Goal: Task Accomplishment & Management: Use online tool/utility

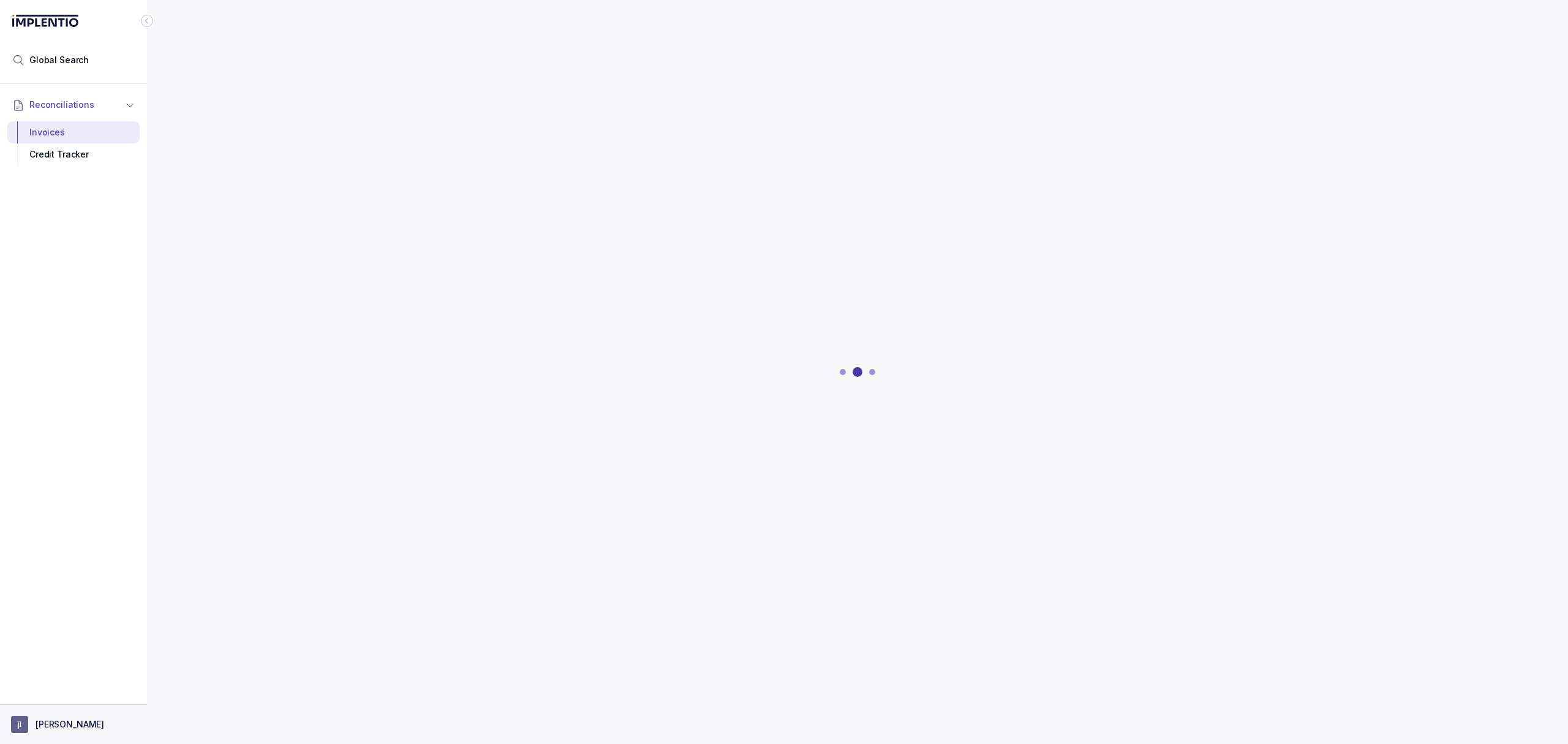
click at [59, 731] on button "[PERSON_NAME]" at bounding box center [73, 724] width 125 height 17
click at [57, 702] on p "Logout" at bounding box center [81, 697] width 102 height 12
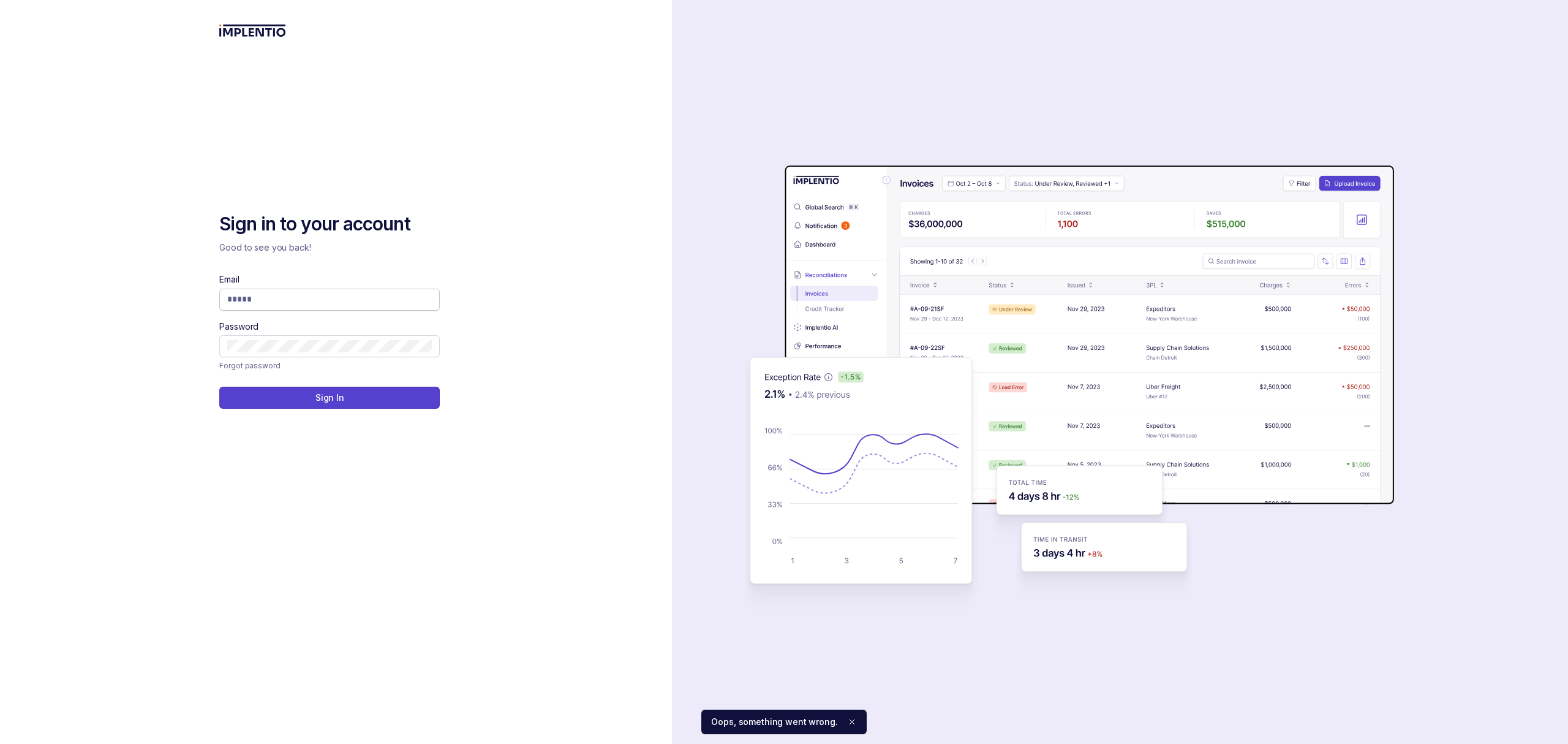
click at [328, 294] on input "Email" at bounding box center [330, 298] width 205 height 12
type input "**********"
